Goal: Submit feedback/report problem

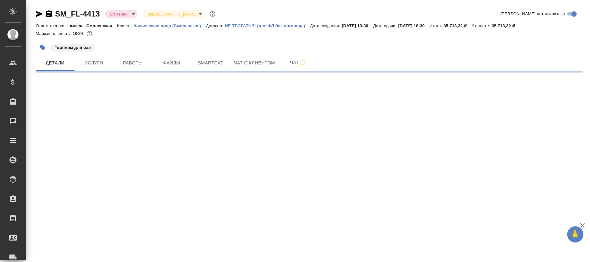
click at [119, 11] on body "🙏 .cls-1 fill:#fff; AWATERA [PERSON_NAME]fokina Клиенты Спецификации Заказы Чат…" at bounding box center [295, 131] width 590 height 262
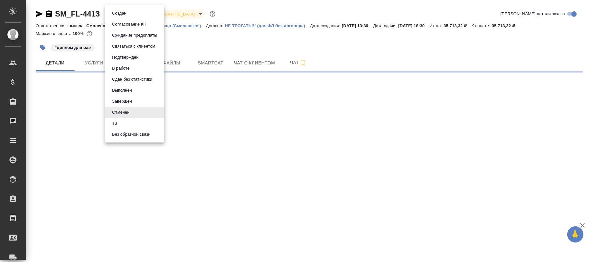
click at [129, 11] on li "Создан" at bounding box center [134, 13] width 59 height 11
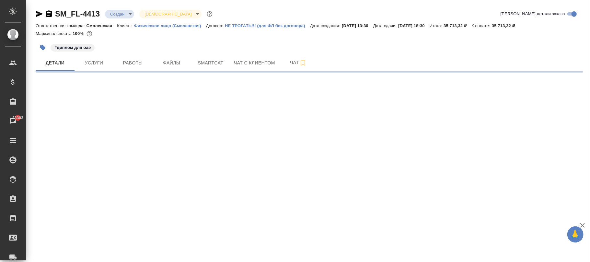
select select "RU"
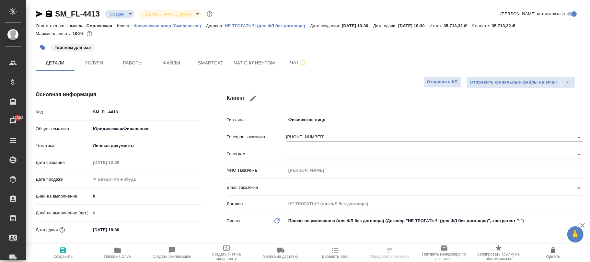
type textarea "x"
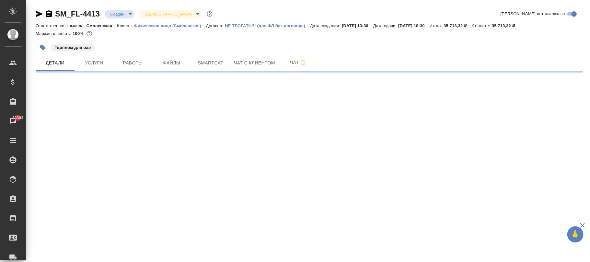
select select "RU"
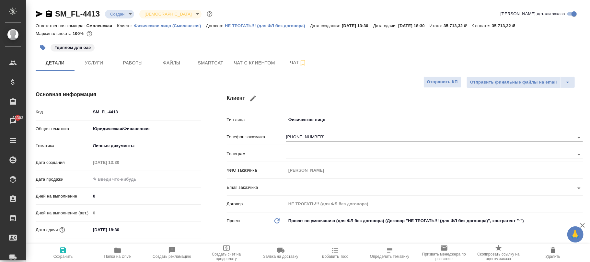
type textarea "x"
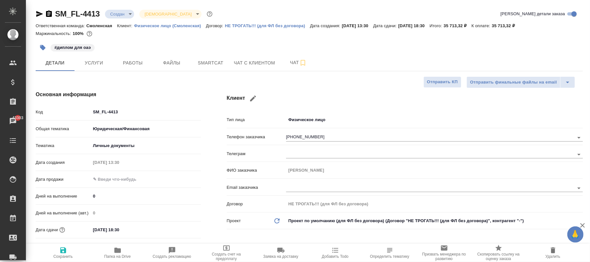
type textarea "x"
drag, startPoint x: 63, startPoint y: 250, endPoint x: 71, endPoint y: 10, distance: 239.7
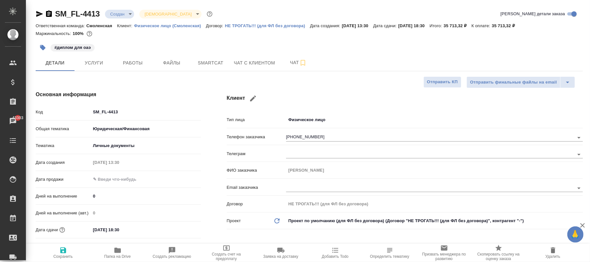
click at [63, 249] on icon "button" at bounding box center [63, 250] width 6 height 6
type textarea "x"
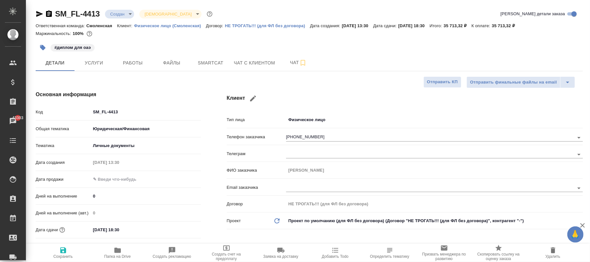
type textarea "x"
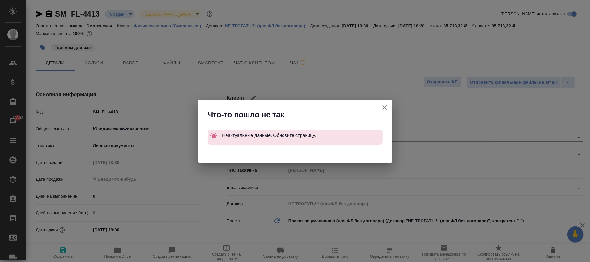
type textarea "x"
